Goal: Navigation & Orientation: Go to known website

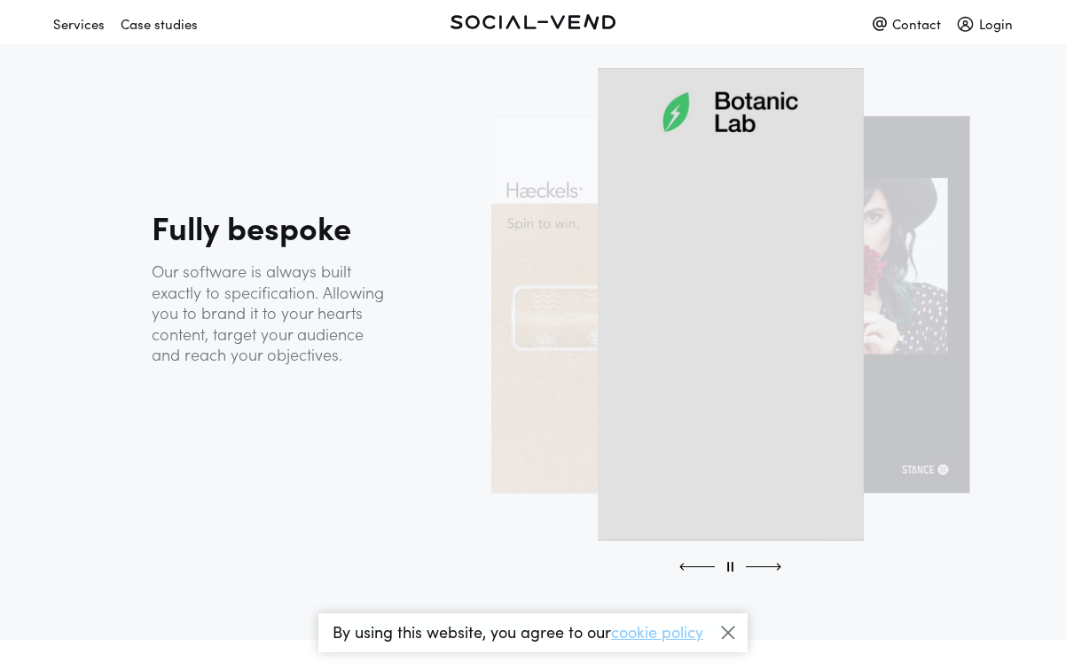
scroll to position [525, 0]
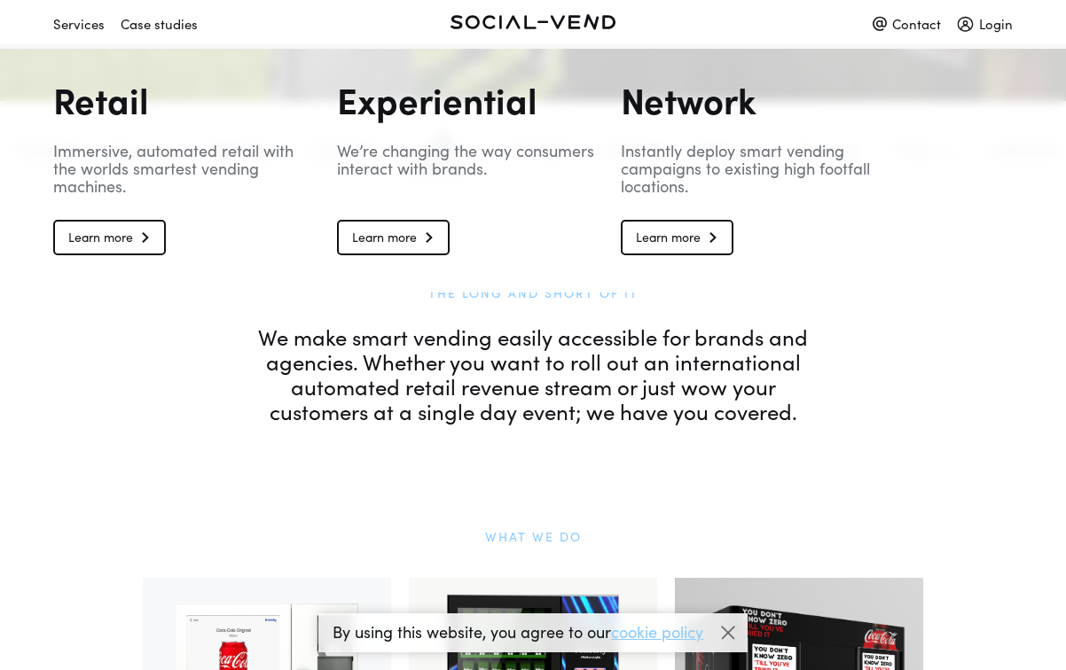
click at [89, 236] on link "Learn more" at bounding box center [109, 237] width 113 height 35
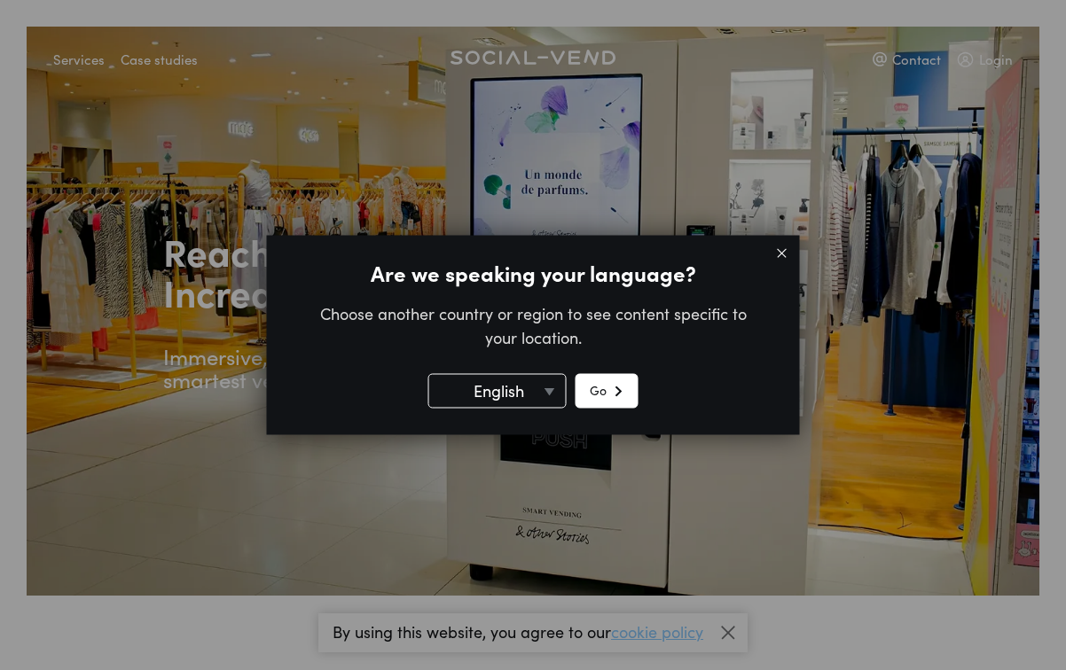
click at [602, 392] on button "Go" at bounding box center [606, 391] width 63 height 35
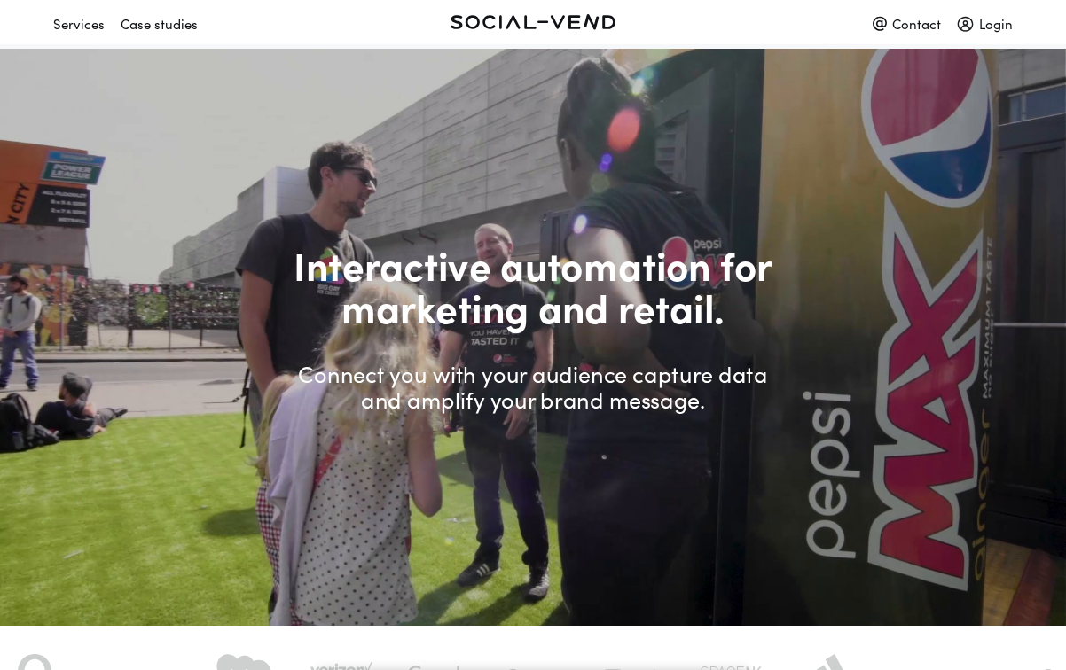
scroll to position [525, 0]
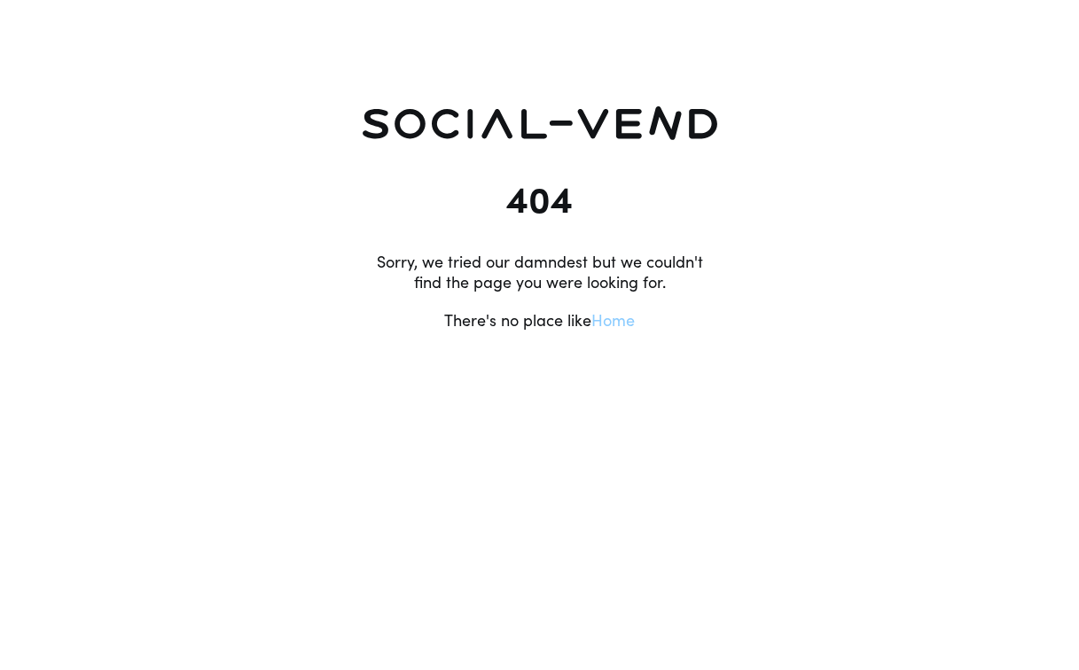
click at [622, 326] on link "Home" at bounding box center [612, 320] width 43 height 22
